Goal: Check status: Check status

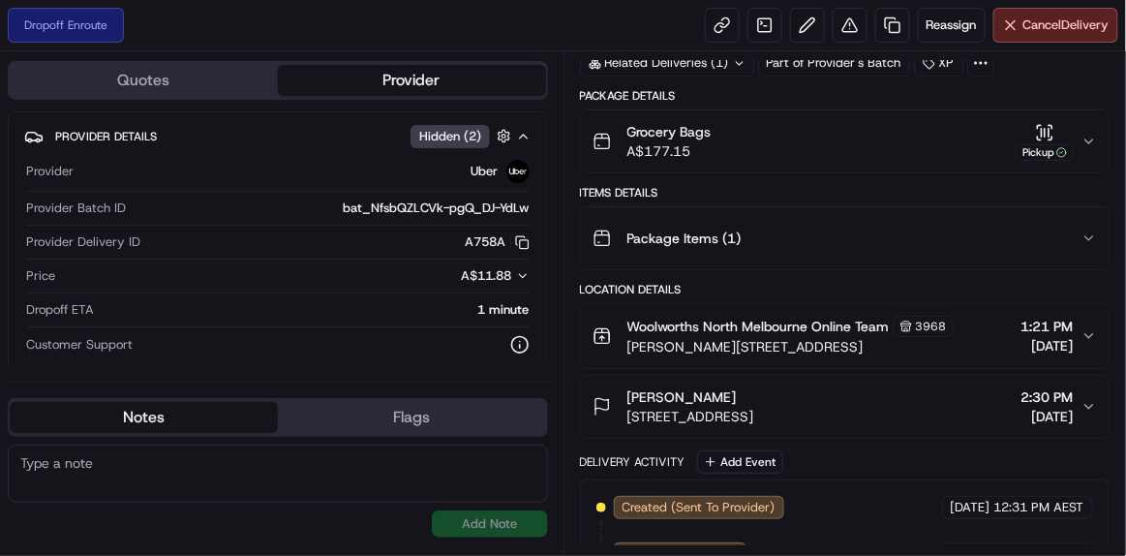
scroll to position [490, 0]
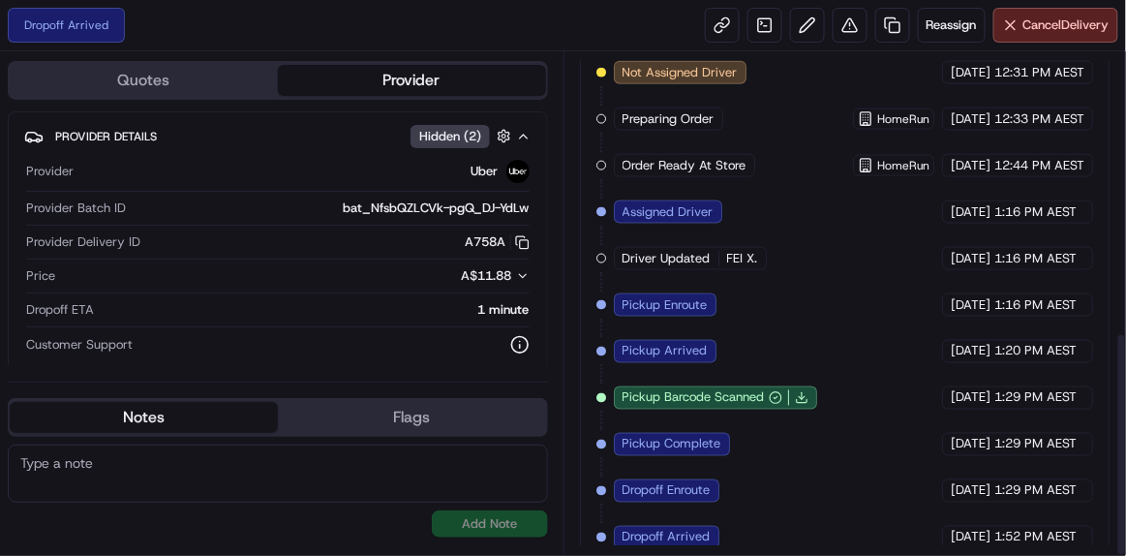
scroll to position [624, 0]
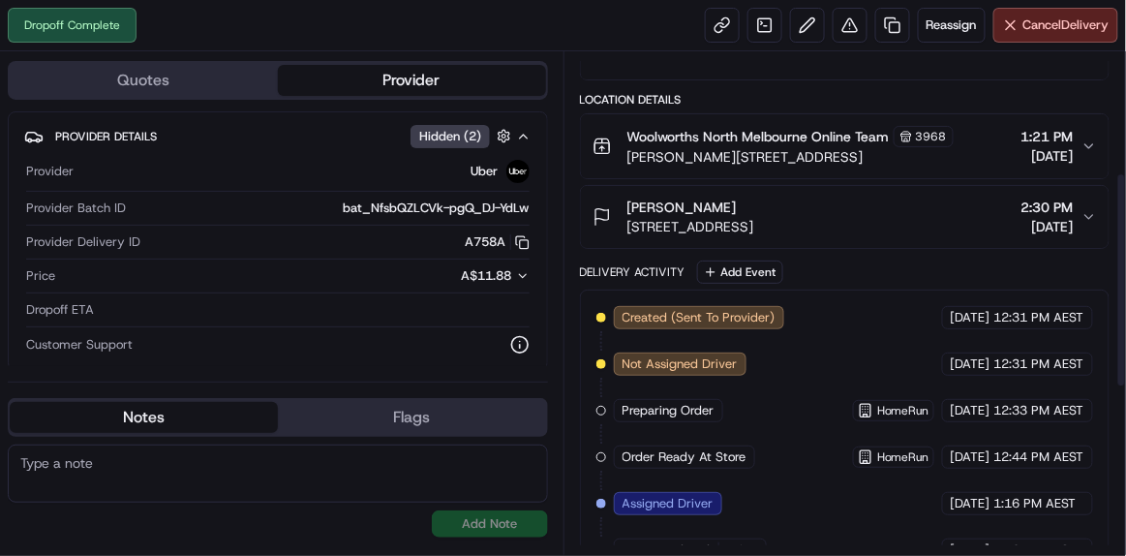
scroll to position [271, 0]
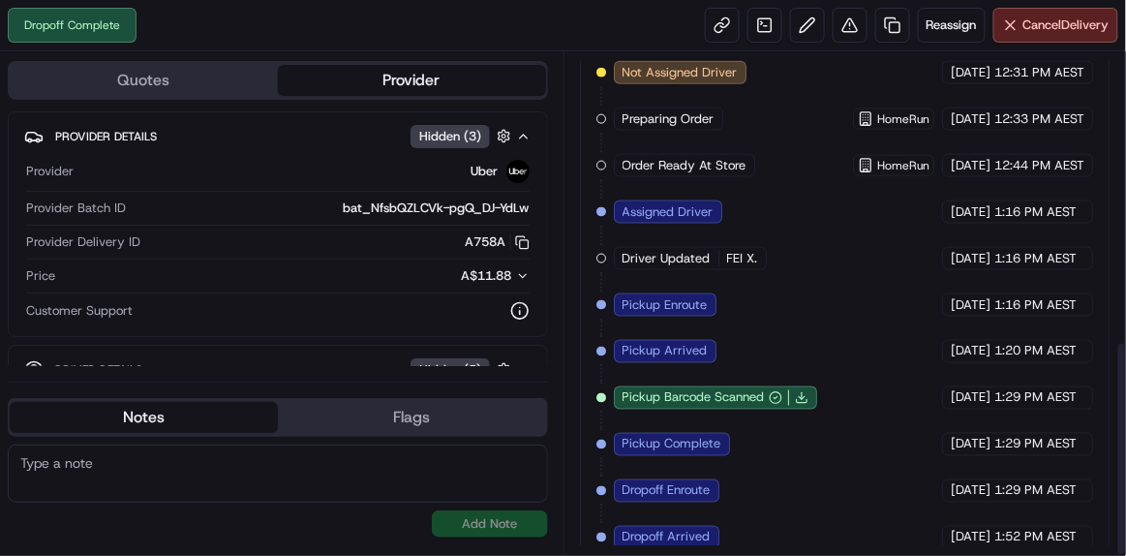
scroll to position [669, 0]
